Goal: Information Seeking & Learning: Learn about a topic

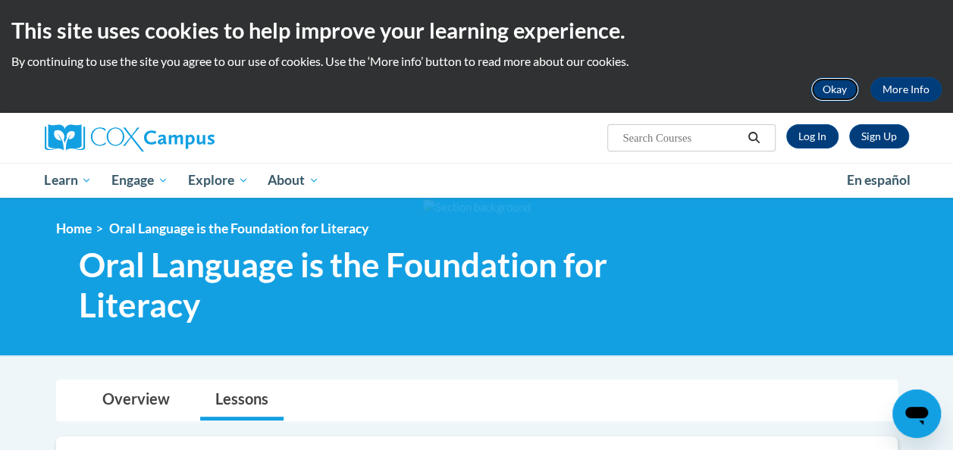
click at [842, 98] on button "Okay" at bounding box center [835, 89] width 49 height 24
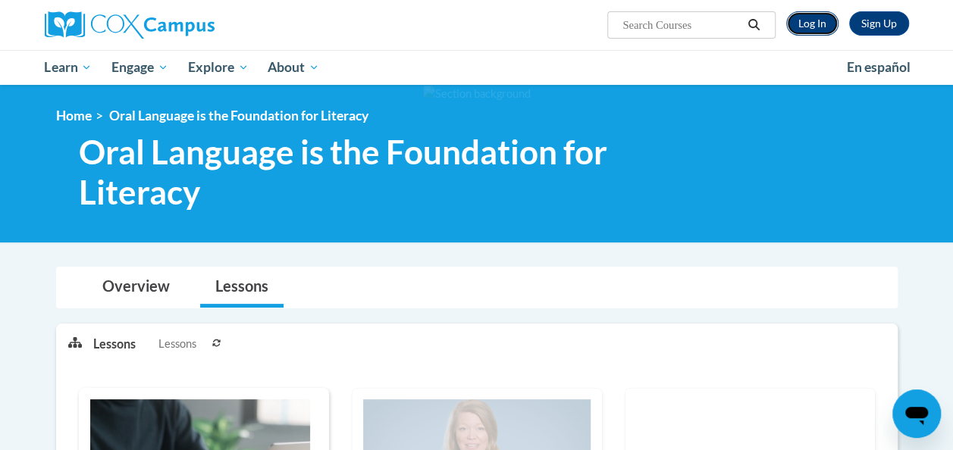
click at [817, 16] on link "Log In" at bounding box center [812, 23] width 52 height 24
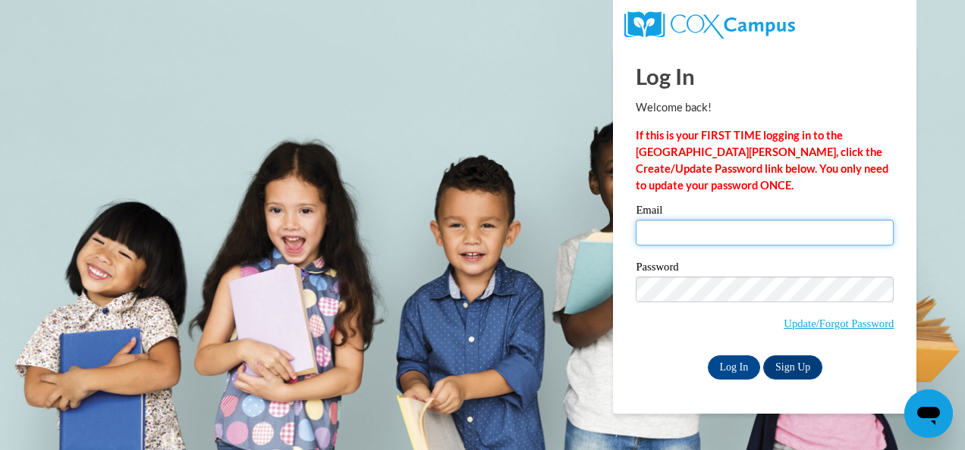
type input "kguthrie1@daltonstate.edu"
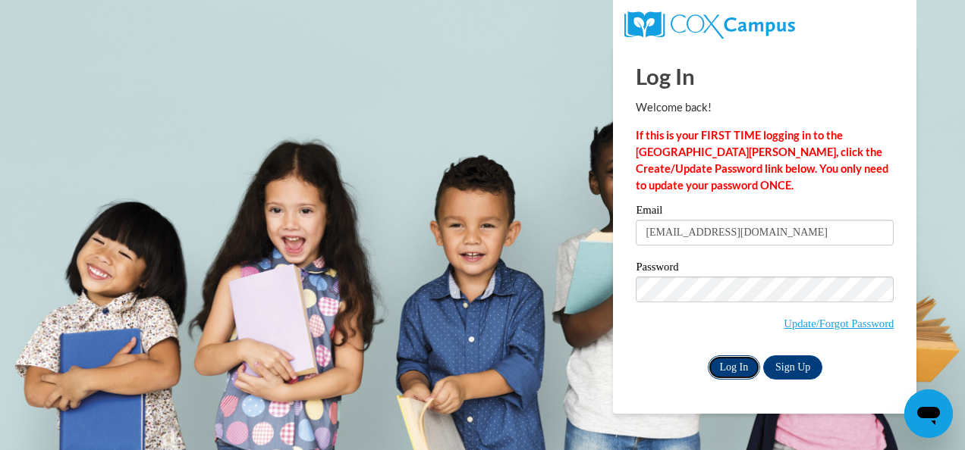
click at [723, 367] on input "Log In" at bounding box center [733, 368] width 53 height 24
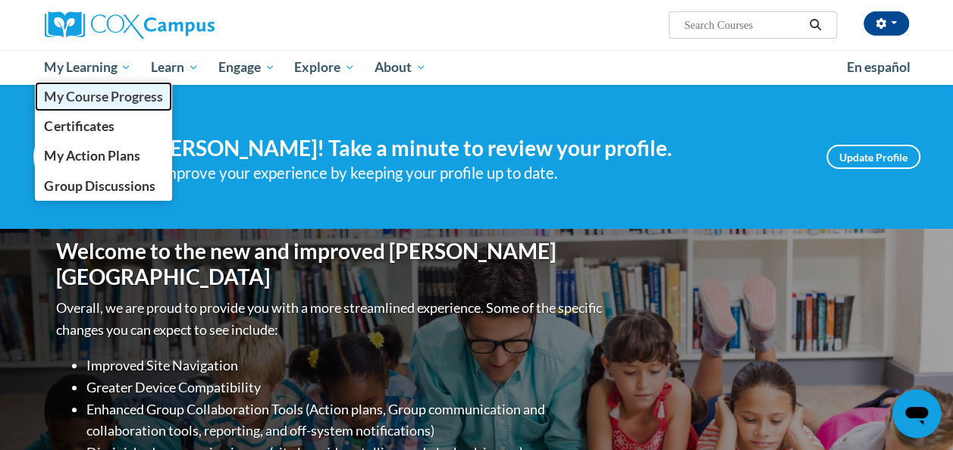
click at [112, 99] on span "My Course Progress" at bounding box center [103, 97] width 118 height 16
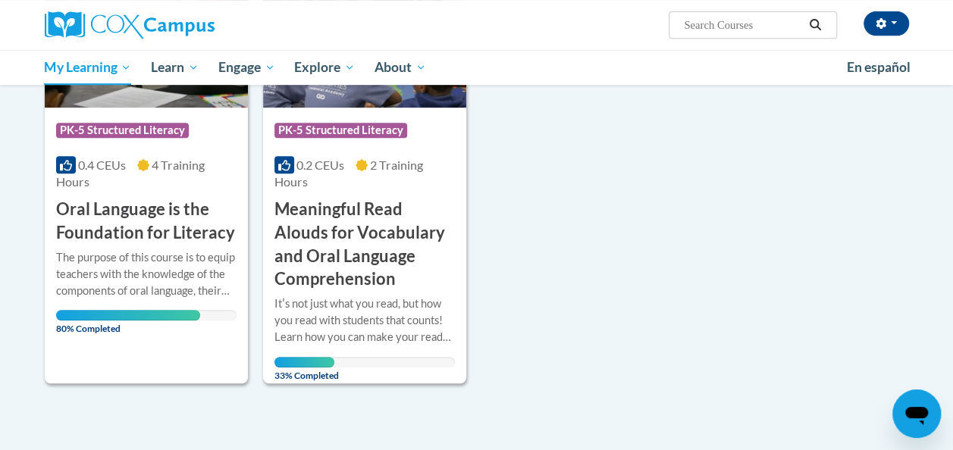
scroll to position [324, 0]
click at [190, 271] on div "The purpose of this course is to equip teachers with the knowledge of the compo…" at bounding box center [146, 274] width 180 height 50
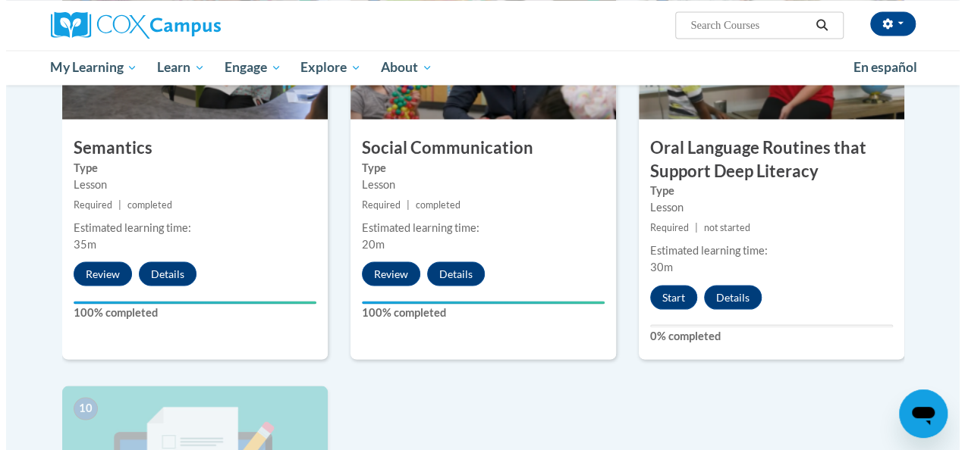
scroll to position [1391, 0]
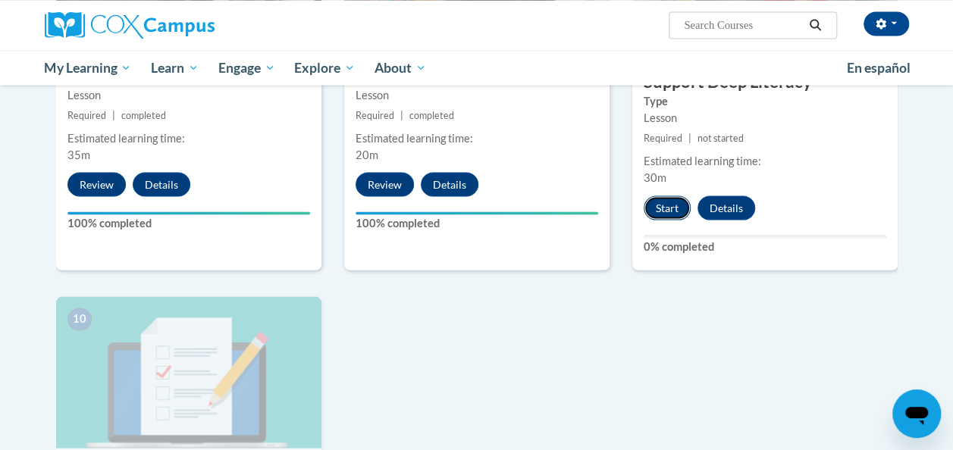
click at [669, 208] on button "Start" at bounding box center [667, 208] width 47 height 24
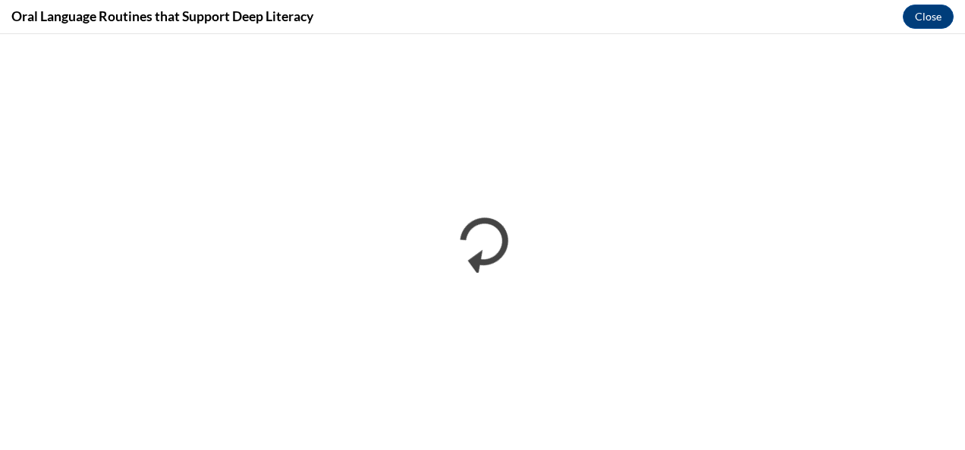
scroll to position [0, 0]
